Goal: Transaction & Acquisition: Purchase product/service

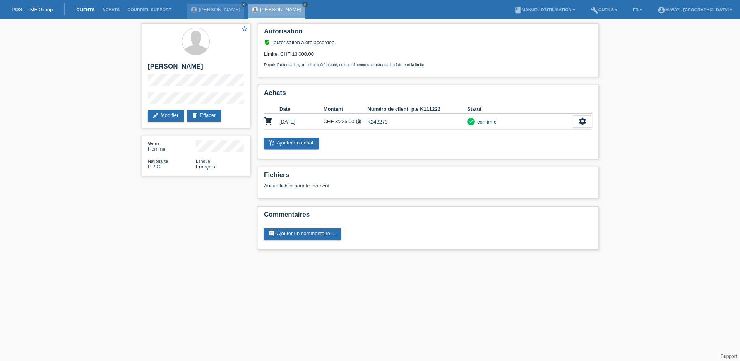
click at [81, 8] on link "Clients" at bounding box center [85, 9] width 26 height 5
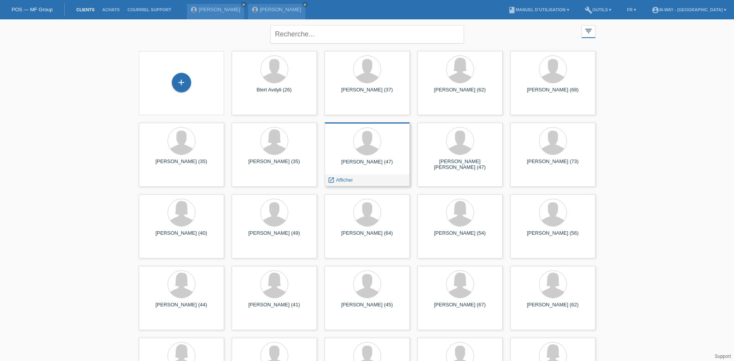
scroll to position [39, 0]
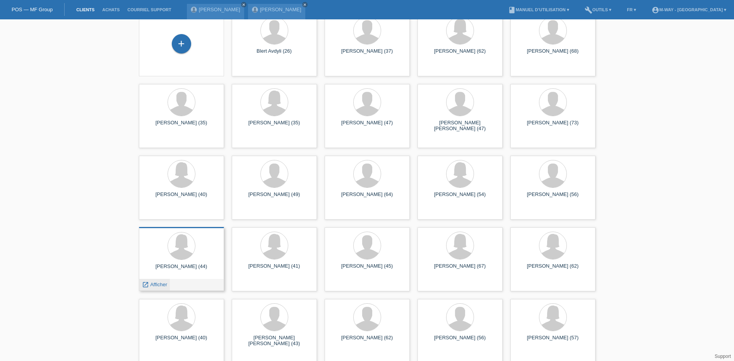
click at [155, 281] on div "launch Afficher" at bounding box center [154, 285] width 31 height 12
click at [156, 284] on span "Afficher" at bounding box center [158, 284] width 17 height 6
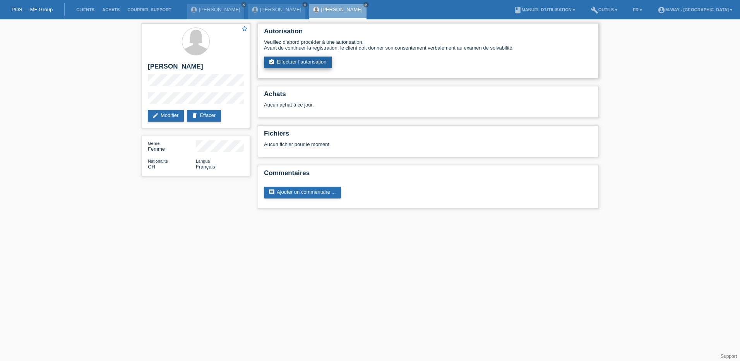
click at [318, 62] on link "assignment_turned_in Effectuer l’autorisation" at bounding box center [298, 62] width 68 height 12
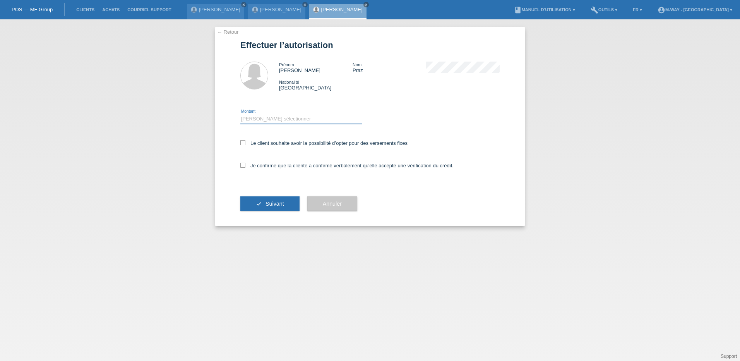
click at [268, 117] on select "Veuillez sélectionner CHF 1.00 - CHF 499.00 CHF 500.00 - CHF 1'999.00 CHF 2'000…" at bounding box center [301, 118] width 122 height 9
select select "3"
click at [240, 114] on select "Veuillez sélectionner CHF 1.00 - CHF 499.00 CHF 500.00 - CHF 1'999.00 CHF 2'000…" at bounding box center [301, 118] width 122 height 9
click at [243, 142] on icon at bounding box center [242, 142] width 5 height 5
click at [243, 142] on input "Le client souhaite avoir la possibilité d’opter pour des versements fixes" at bounding box center [242, 142] width 5 height 5
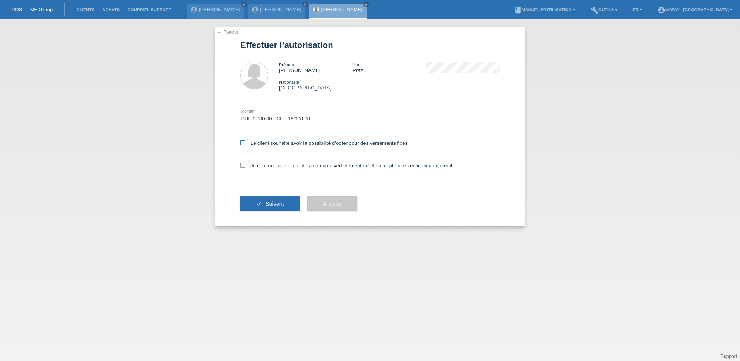
checkbox input "true"
click at [243, 166] on icon at bounding box center [242, 165] width 5 height 5
click at [243, 166] on input "Je confirme que la cliente a confirmé verbalement qu'elle accepte une vérificat…" at bounding box center [242, 165] width 5 height 5
checkbox input "true"
click at [281, 204] on span "Suivant" at bounding box center [274, 203] width 19 height 6
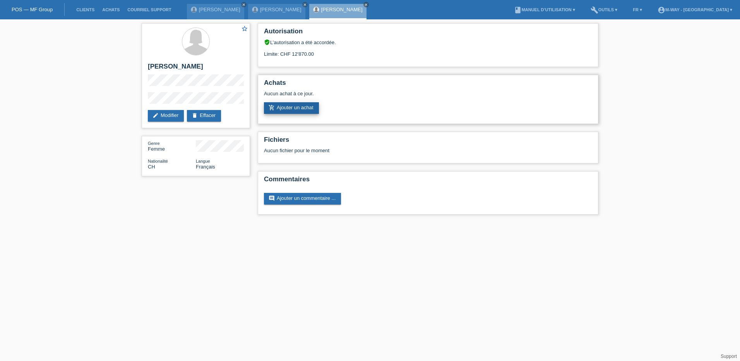
click at [296, 108] on link "add_shopping_cart Ajouter un achat" at bounding box center [291, 108] width 55 height 12
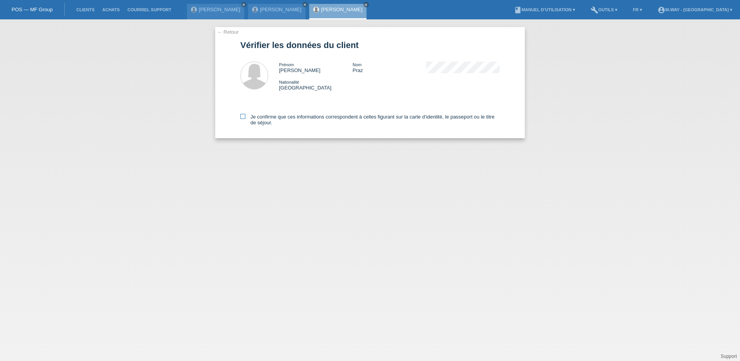
click at [244, 117] on icon at bounding box center [242, 116] width 5 height 5
click at [244, 117] on input "Je confirme que ces informations correspondent à celles figurant sur la carte d…" at bounding box center [242, 116] width 5 height 5
checkbox input "true"
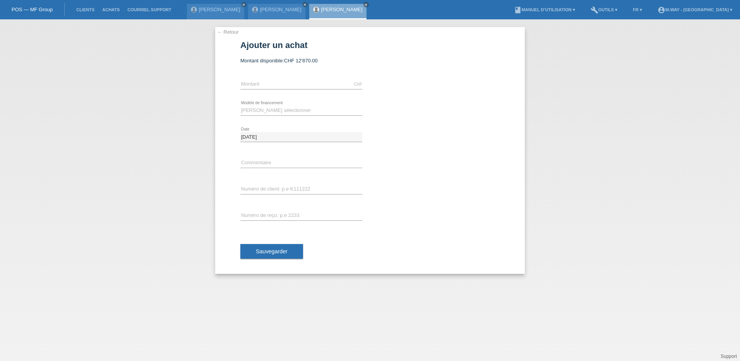
click at [260, 79] on div "CHF error [GEOGRAPHIC_DATA]" at bounding box center [301, 84] width 122 height 26
click at [262, 86] on input "text" at bounding box center [301, 84] width 122 height 10
type input "7950.00"
click at [262, 108] on select "Veuillez sélectionner Taux fixes Achat sur facture avec paiement partiel" at bounding box center [301, 110] width 122 height 9
select select "77"
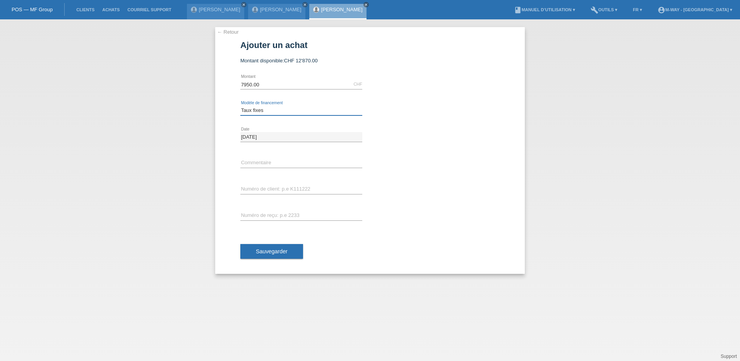
click at [240, 106] on select "Veuillez sélectionner Taux fixes Achat sur facture avec paiement partiel" at bounding box center [301, 110] width 122 height 9
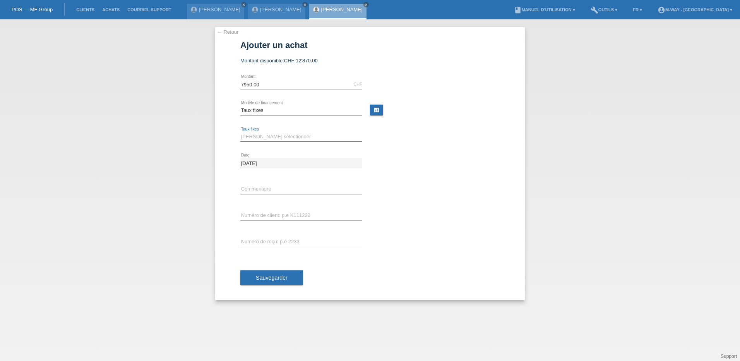
click at [269, 137] on select "Veuillez sélectionner 4 versements 5 versements 6 versements 7 versements 8 ver…" at bounding box center [301, 136] width 122 height 9
select select "202"
click at [240, 132] on select "Veuillez sélectionner 4 versements 5 versements 6 versements 7 versements 8 ver…" at bounding box center [301, 136] width 122 height 9
click at [258, 209] on div "error Numéro de client: p.e K111222" at bounding box center [301, 215] width 122 height 26
click at [258, 216] on input "text" at bounding box center [301, 215] width 122 height 10
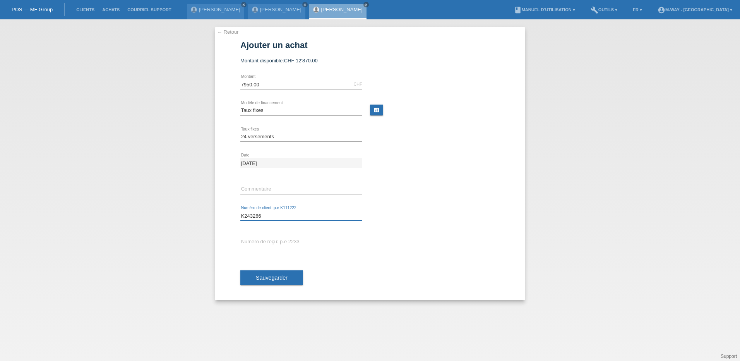
type input "K243266"
click at [268, 238] on input "text" at bounding box center [301, 242] width 122 height 10
type input "27838/24"
click at [282, 280] on span "Sauvegarder" at bounding box center [272, 277] width 32 height 6
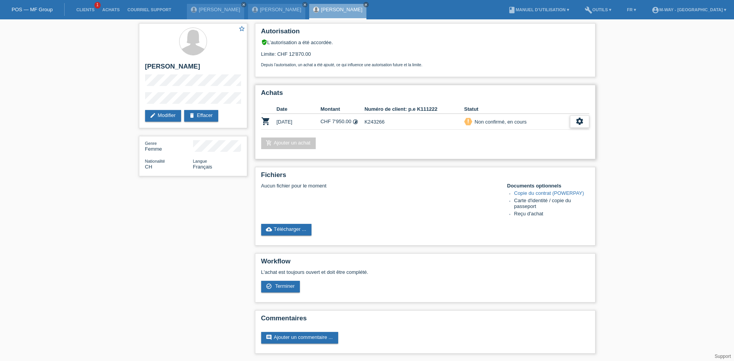
click at [581, 121] on icon "settings" at bounding box center [579, 121] width 9 height 9
click at [536, 155] on div "check_circle_outline Terminer" at bounding box center [546, 157] width 86 height 12
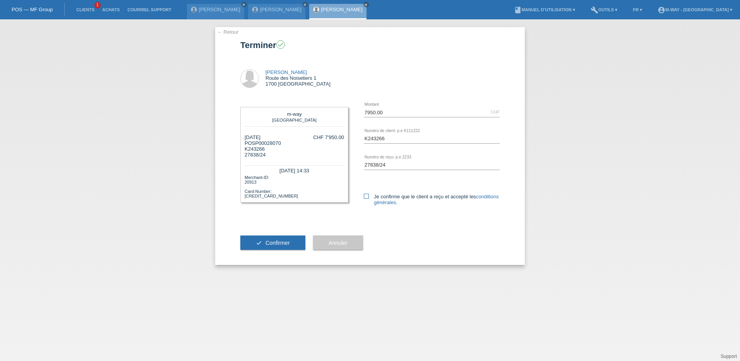
click at [366, 195] on icon at bounding box center [366, 195] width 5 height 5
click at [366, 195] on input "Je confirme que le client a reçu et accepté les conditions générales ." at bounding box center [366, 195] width 5 height 5
checkbox input "true"
click at [275, 245] on span "Confirmer" at bounding box center [277, 242] width 24 height 6
